Goal: Communication & Community: Answer question/provide support

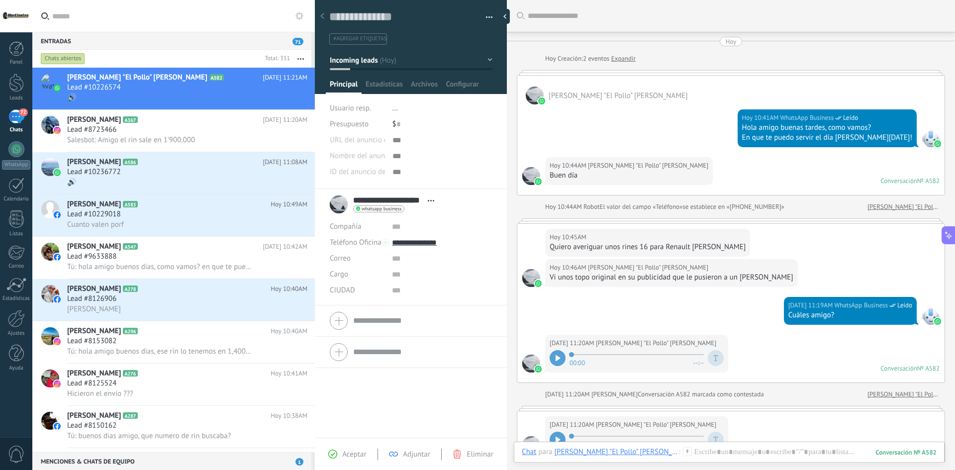
scroll to position [15, 0]
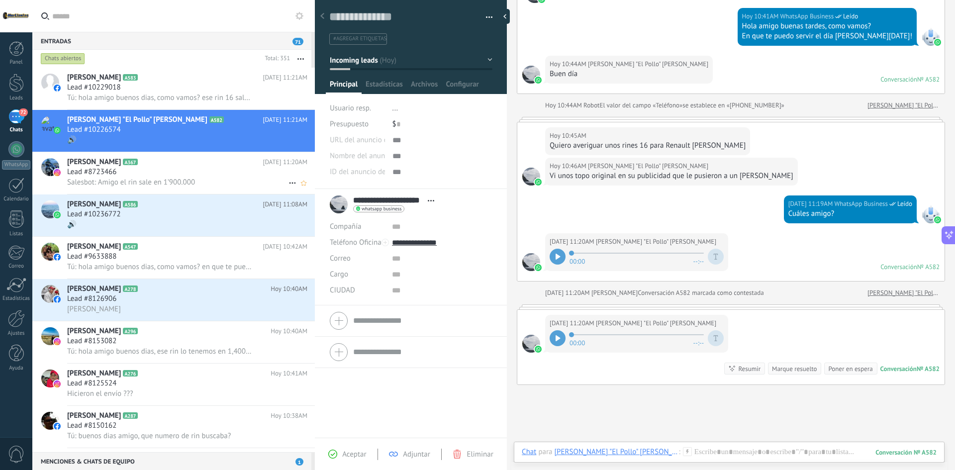
click at [188, 179] on span "Salesbot: Amigo el rin sale en 1’900.000" at bounding box center [131, 182] width 128 height 9
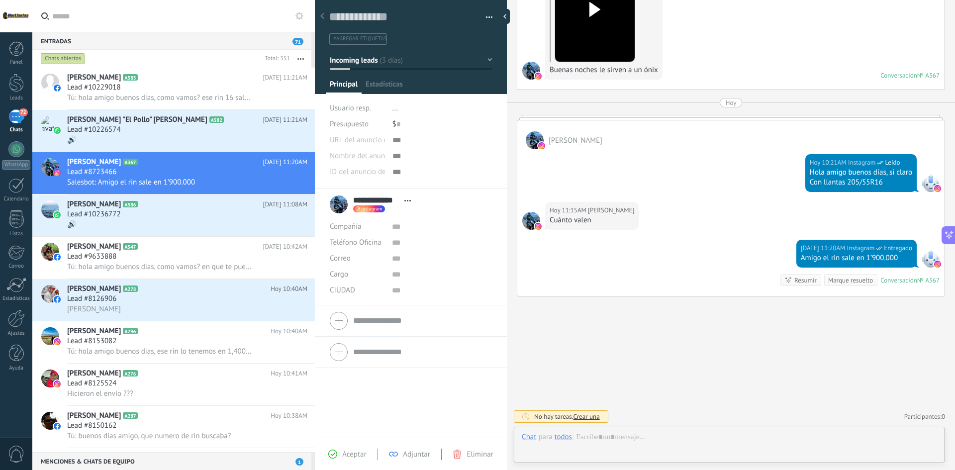
scroll to position [15, 0]
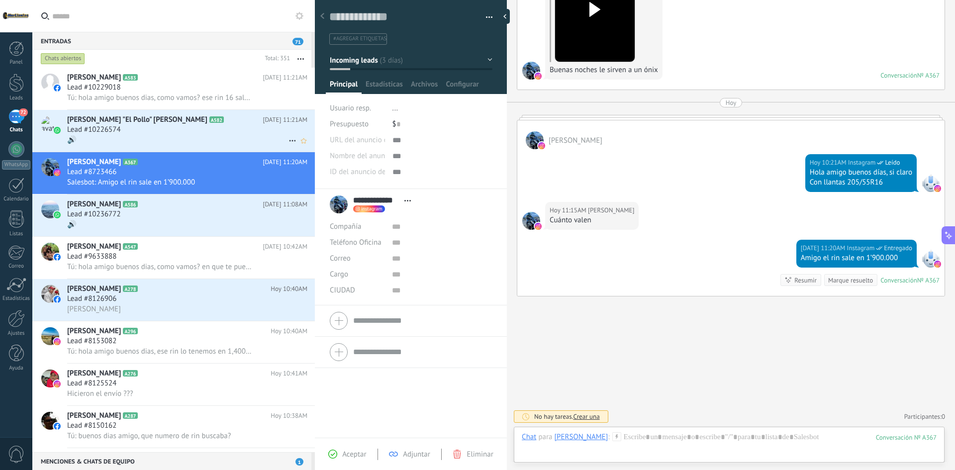
click at [134, 132] on div "Lead #10226574" at bounding box center [187, 130] width 240 height 10
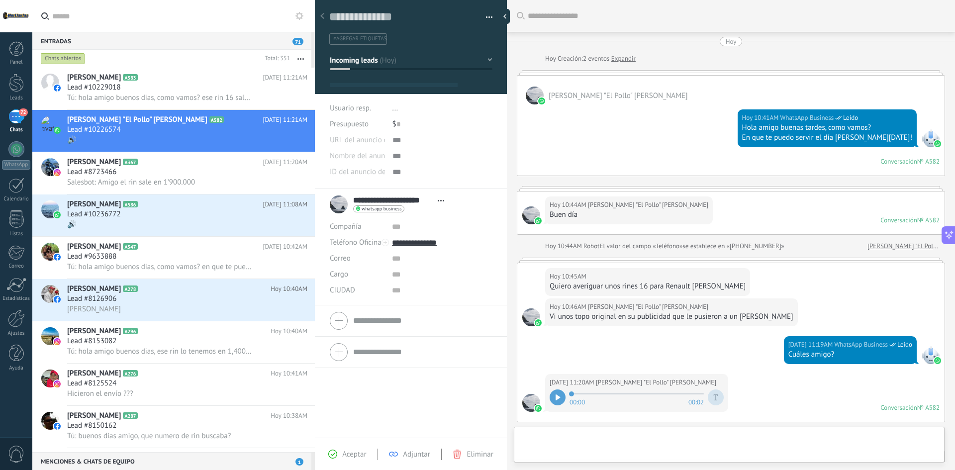
type textarea "**********"
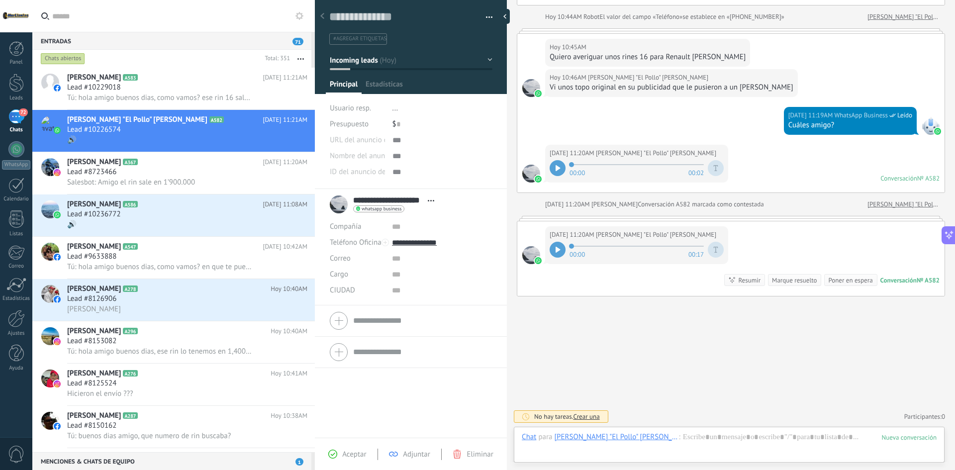
scroll to position [15, 0]
click at [558, 171] on div at bounding box center [558, 168] width 16 height 16
click at [558, 245] on div at bounding box center [558, 250] width 16 height 16
click at [680, 448] on div at bounding box center [729, 447] width 415 height 30
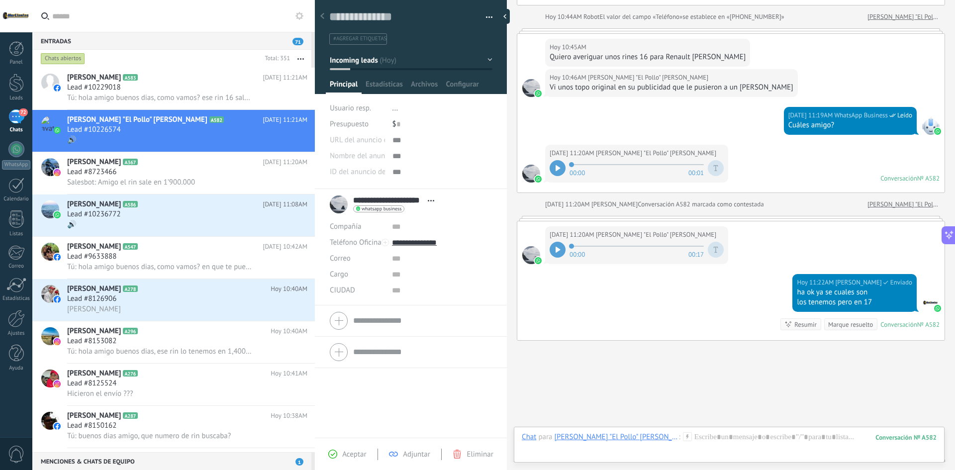
scroll to position [274, 0]
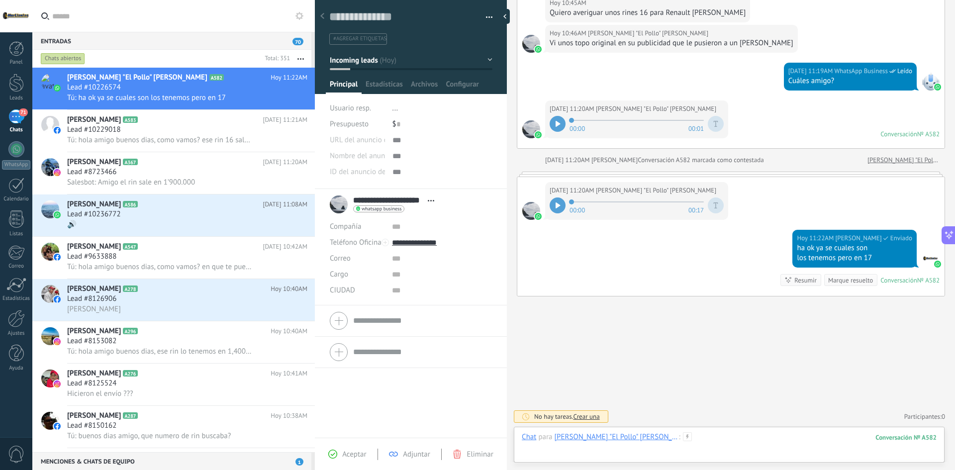
click at [692, 442] on div at bounding box center [729, 447] width 415 height 30
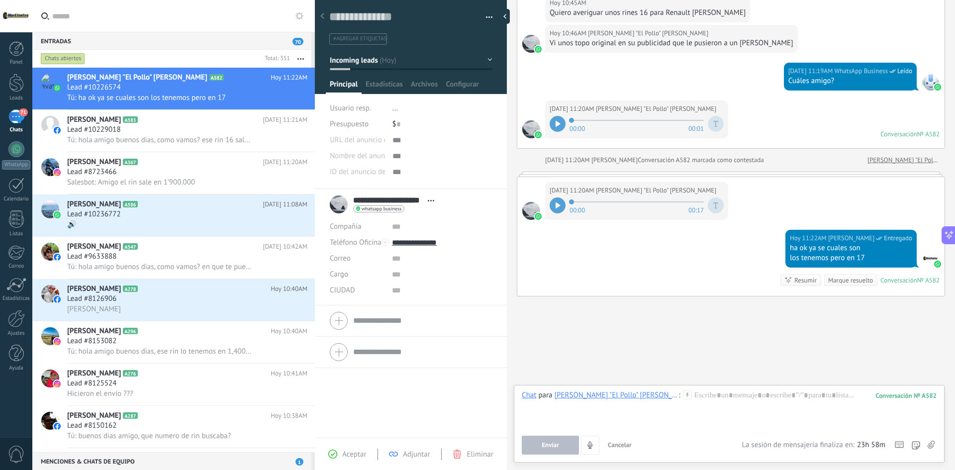
click at [937, 448] on div "Chat Correo Nota Tarea Chat para [PERSON_NAME] "El Pollo" [PERSON_NAME] : 582 E…" at bounding box center [729, 424] width 431 height 78
click at [932, 445] on icon at bounding box center [931, 445] width 7 height 8
click at [0, 0] on input "file" at bounding box center [0, 0] width 0 height 0
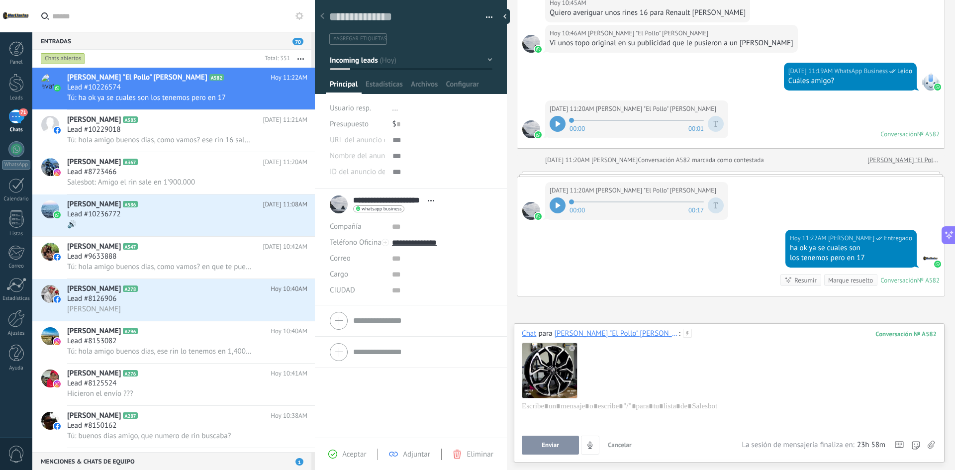
click at [558, 451] on button "Enviar" at bounding box center [550, 445] width 57 height 19
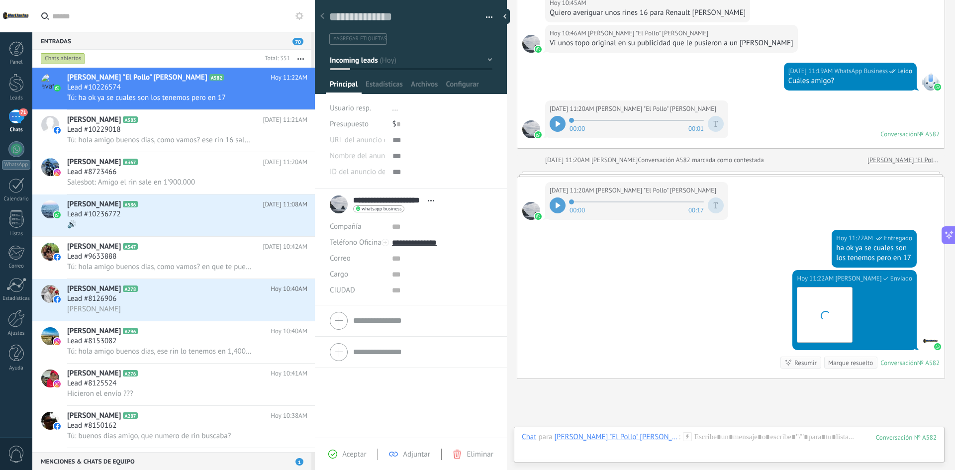
scroll to position [356, 0]
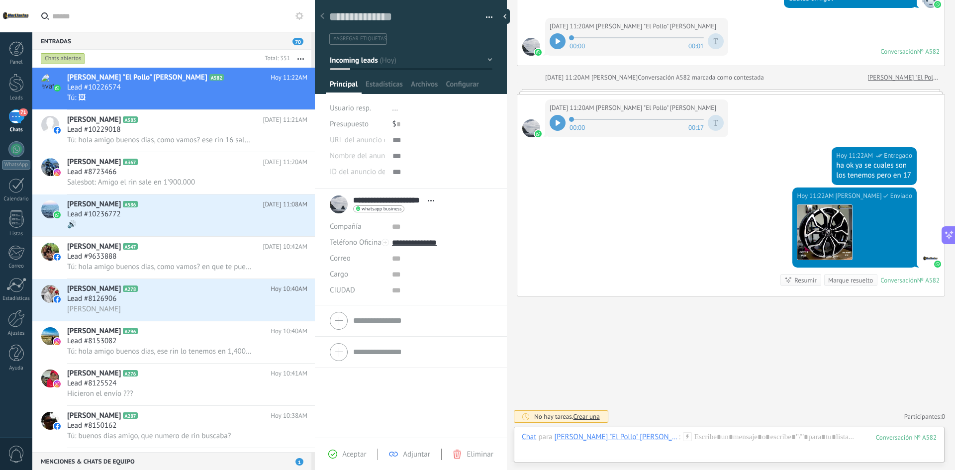
click at [697, 427] on div "Chat Correo Nota Tarea Chat para [PERSON_NAME] "El Pollo" [PERSON_NAME] : 582 E…" at bounding box center [729, 445] width 431 height 36
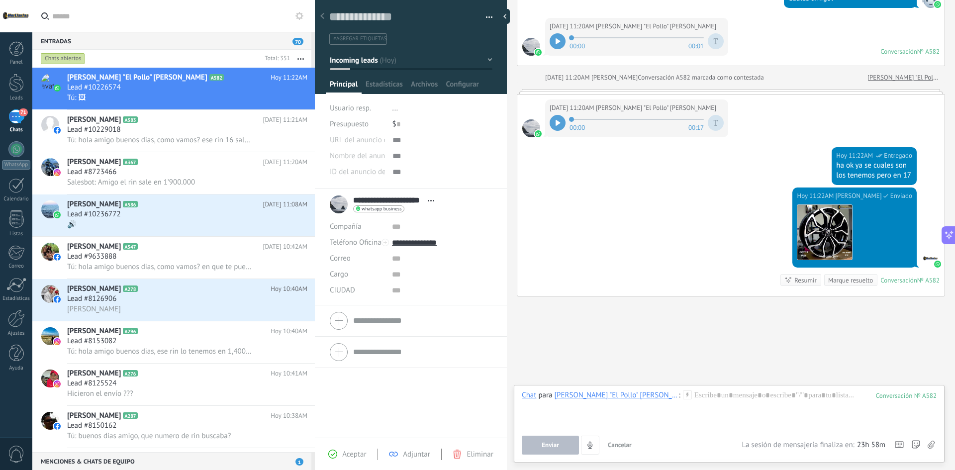
click at [692, 439] on div "Enviar Cancelar Rastrear clics en links ? Reducir links largos y rastrear clics…" at bounding box center [632, 445] width 220 height 19
click at [696, 402] on div at bounding box center [729, 410] width 415 height 38
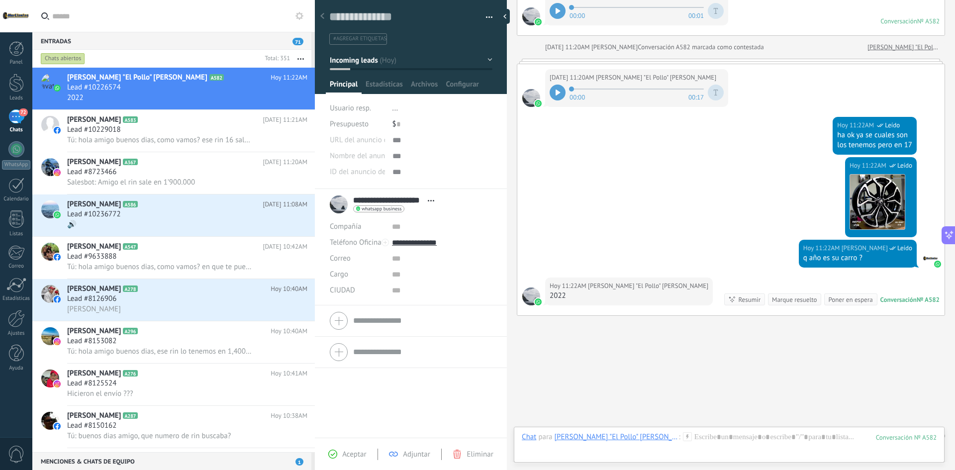
scroll to position [406, 0]
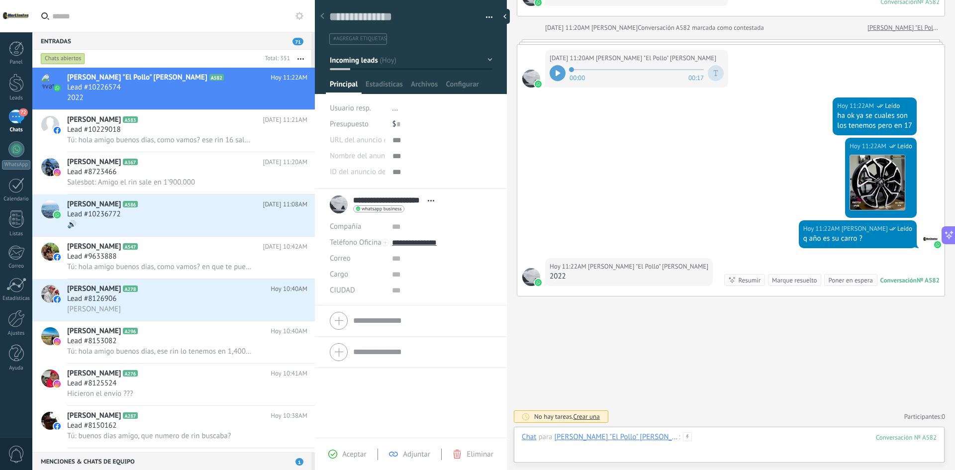
click at [657, 434] on div at bounding box center [729, 447] width 415 height 30
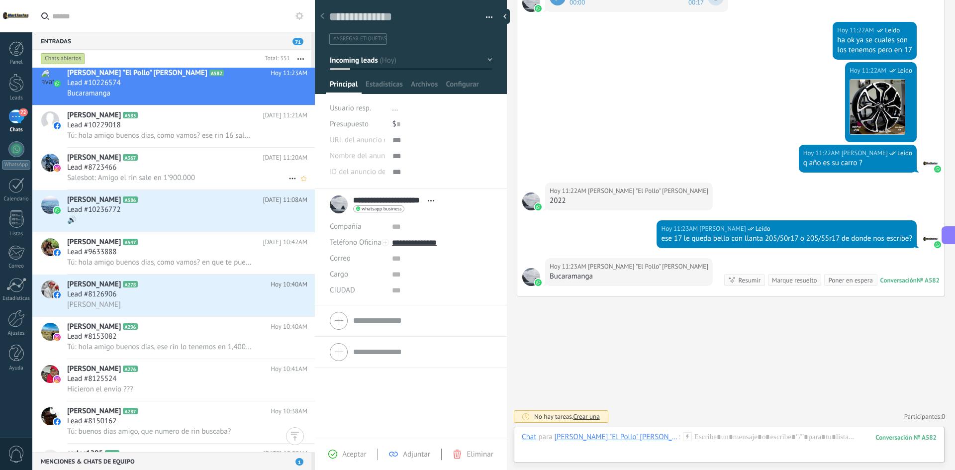
scroll to position [0, 0]
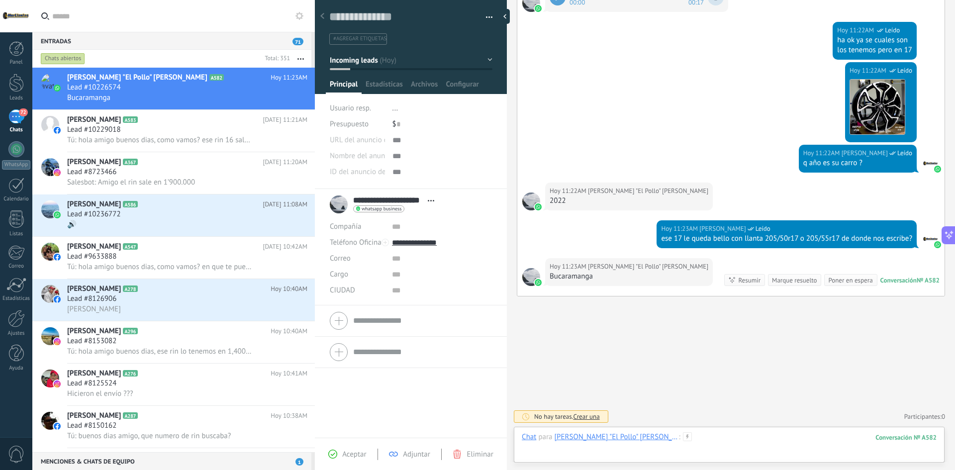
click at [696, 440] on div at bounding box center [729, 447] width 415 height 30
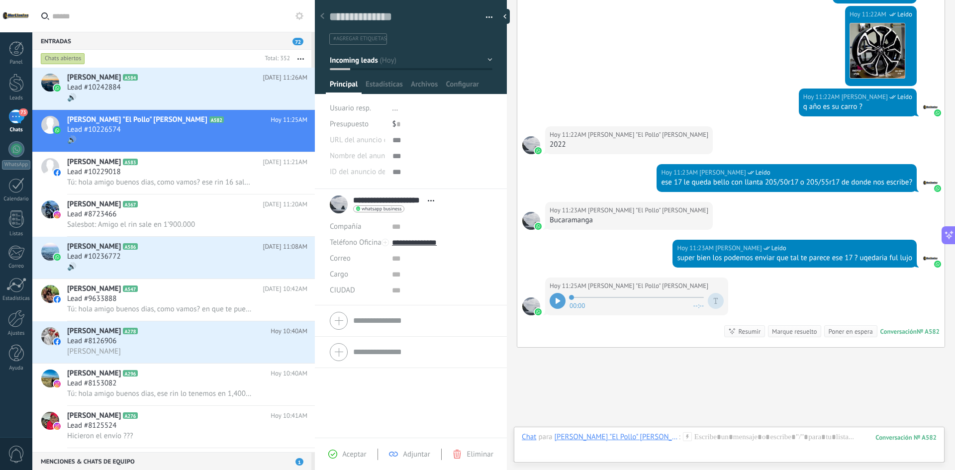
scroll to position [589, 0]
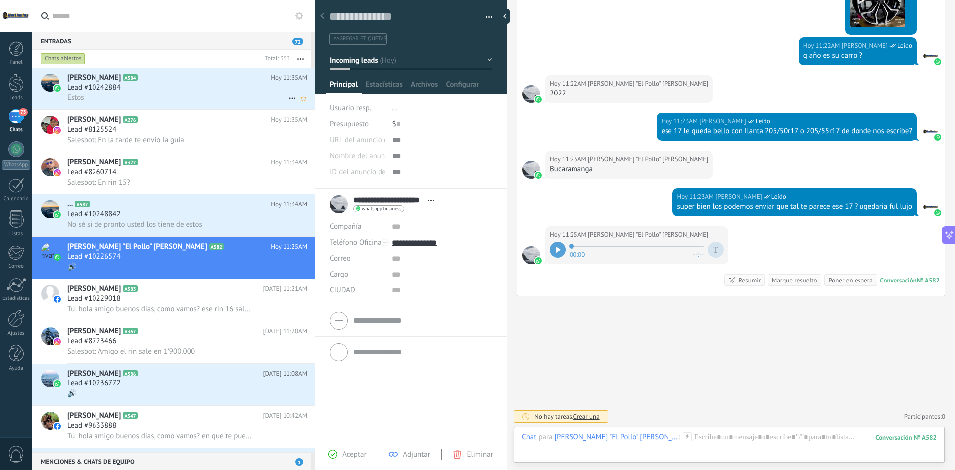
click at [181, 93] on div "Estos" at bounding box center [187, 98] width 240 height 10
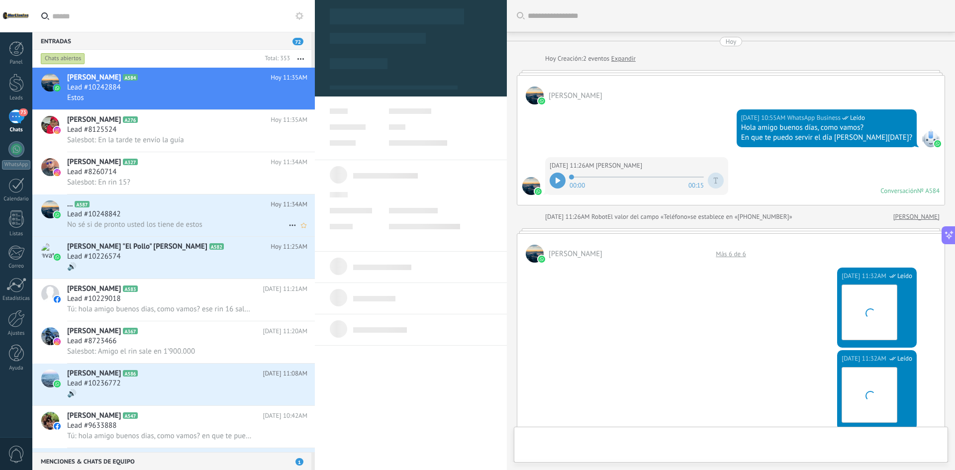
type textarea "**********"
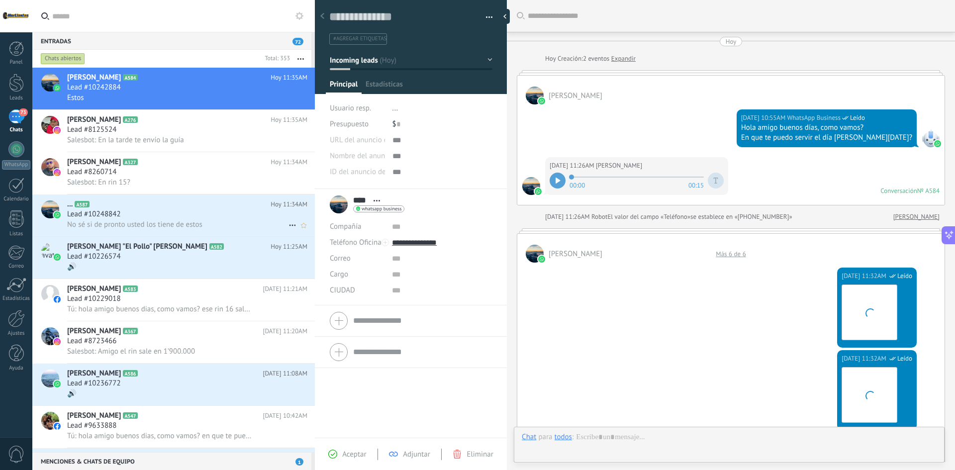
scroll to position [15, 0]
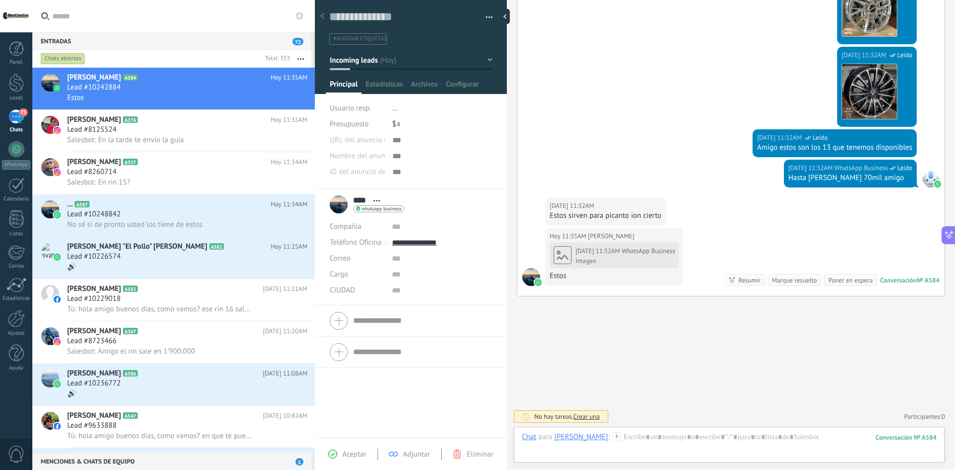
click at [668, 253] on span "WhatsApp Business" at bounding box center [649, 251] width 54 height 8
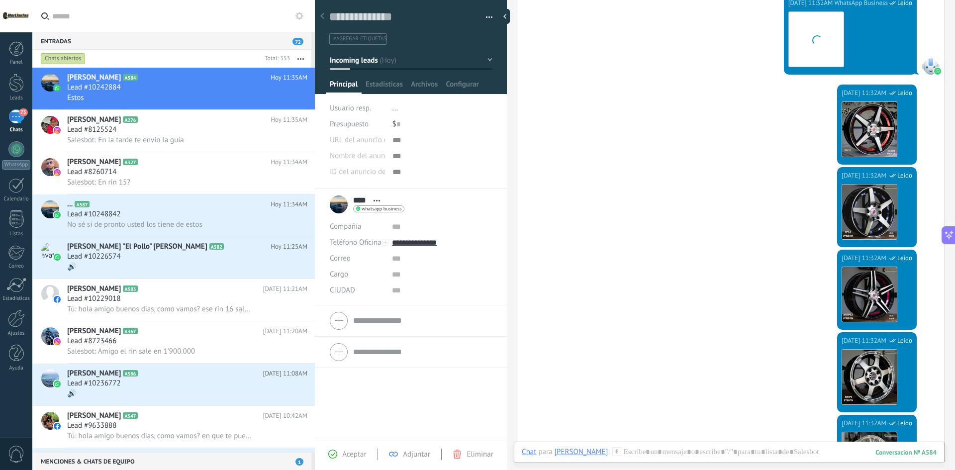
scroll to position [352, 0]
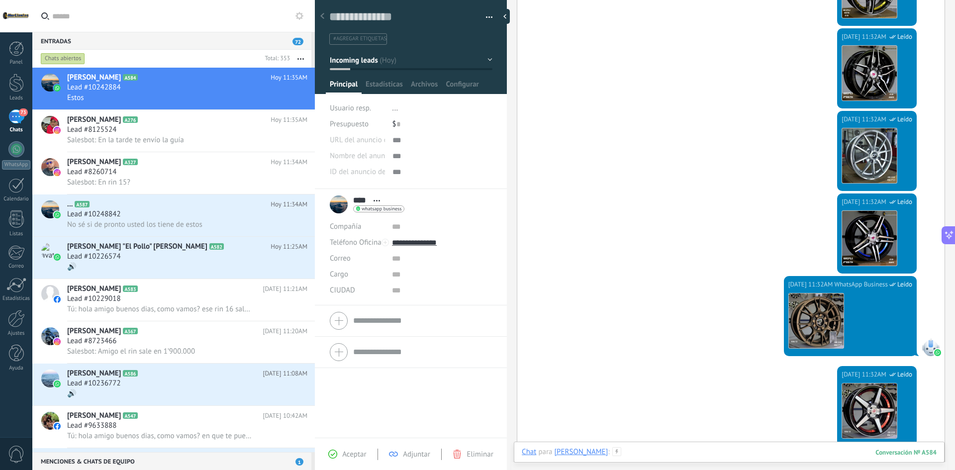
click at [668, 449] on div at bounding box center [729, 462] width 415 height 30
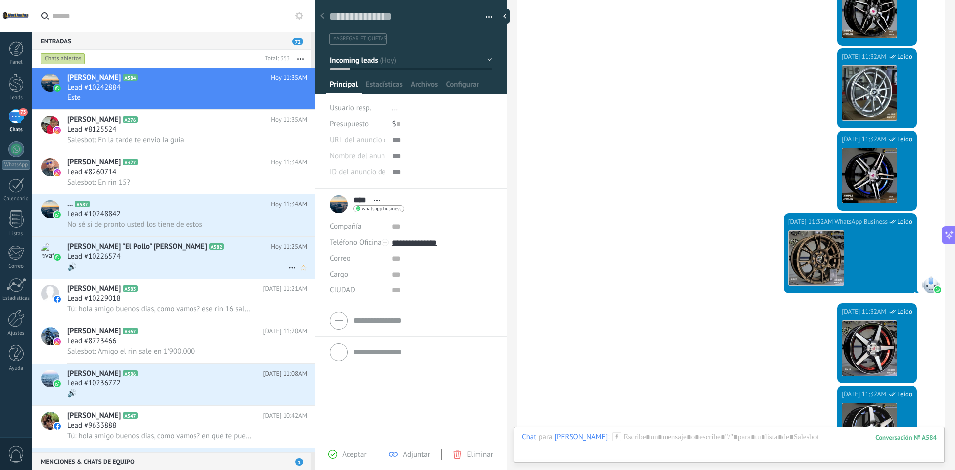
scroll to position [1201, 0]
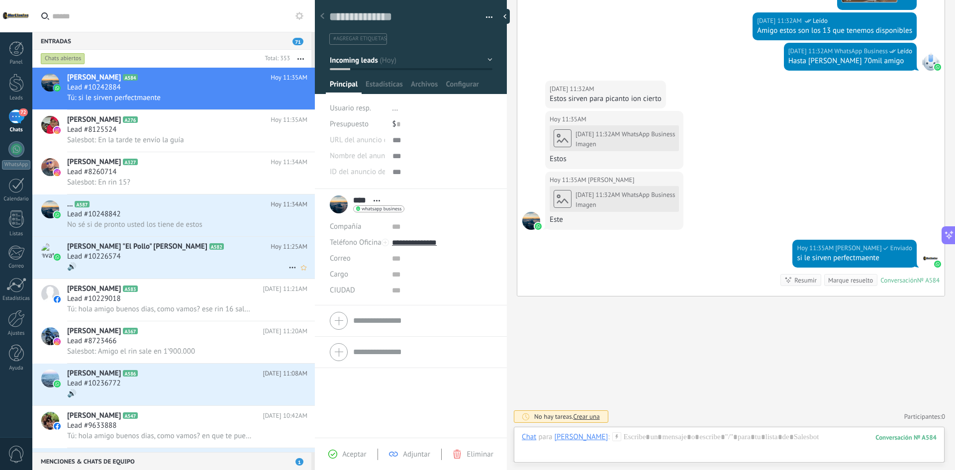
click at [166, 259] on div "Lead #10226574" at bounding box center [187, 257] width 240 height 10
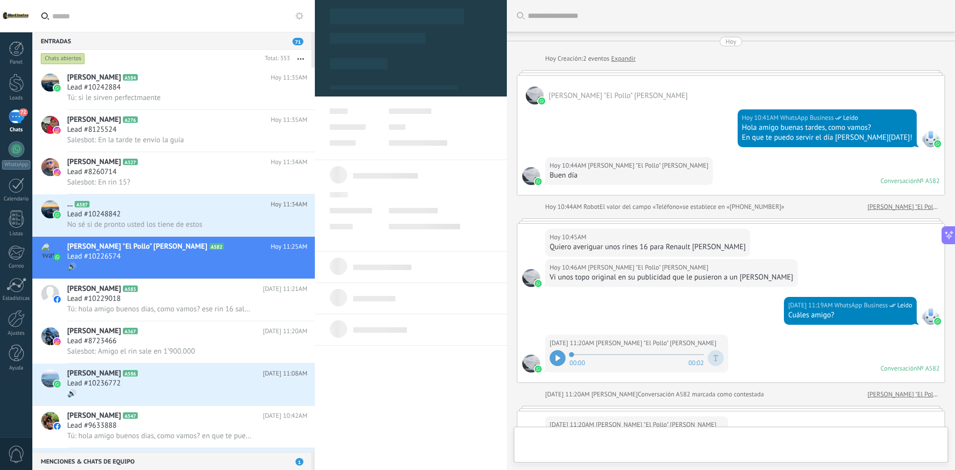
type textarea "**********"
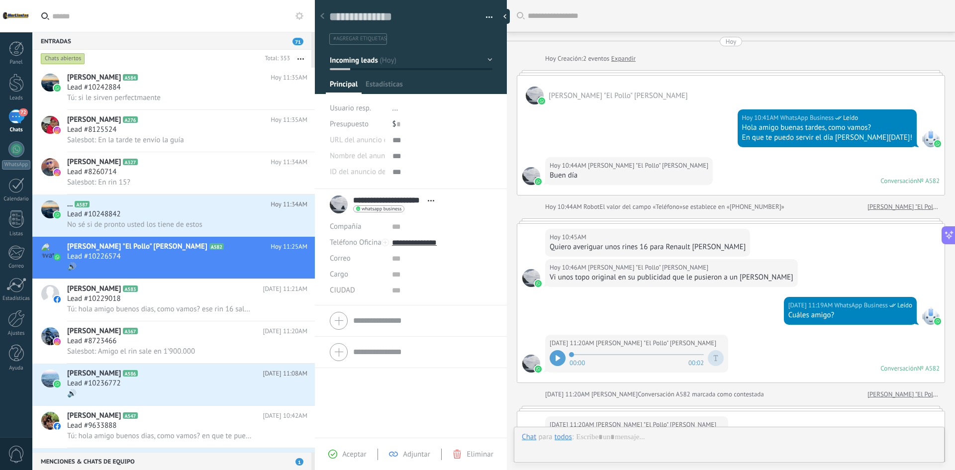
scroll to position [15, 0]
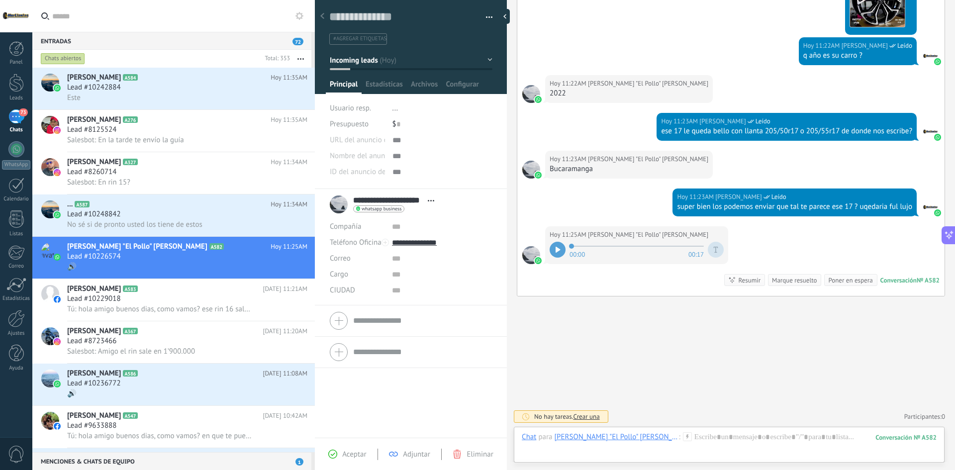
click at [563, 251] on div at bounding box center [558, 250] width 16 height 16
